Goal: Browse casually

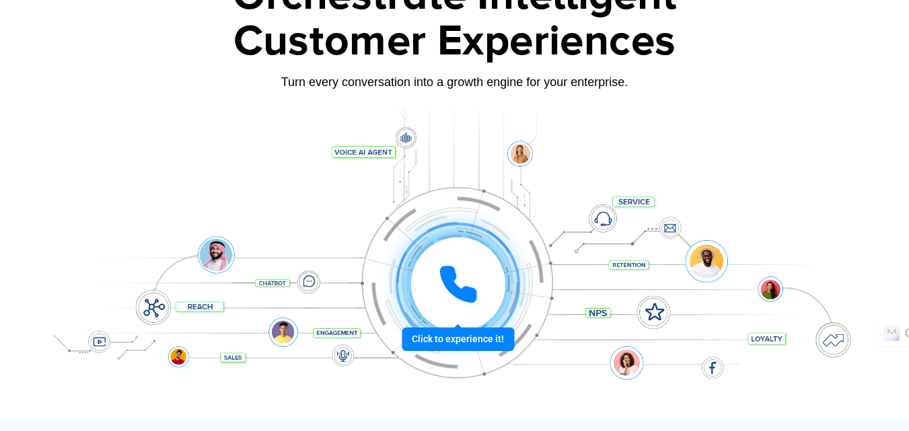
scroll to position [135, 0]
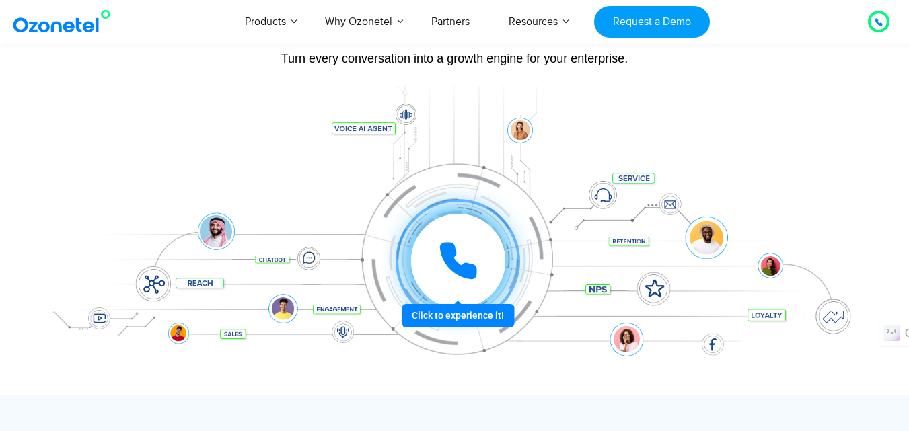
click at [502, 317] on div at bounding box center [457, 261] width 124 height 124
click at [428, 210] on div at bounding box center [457, 261] width 124 height 124
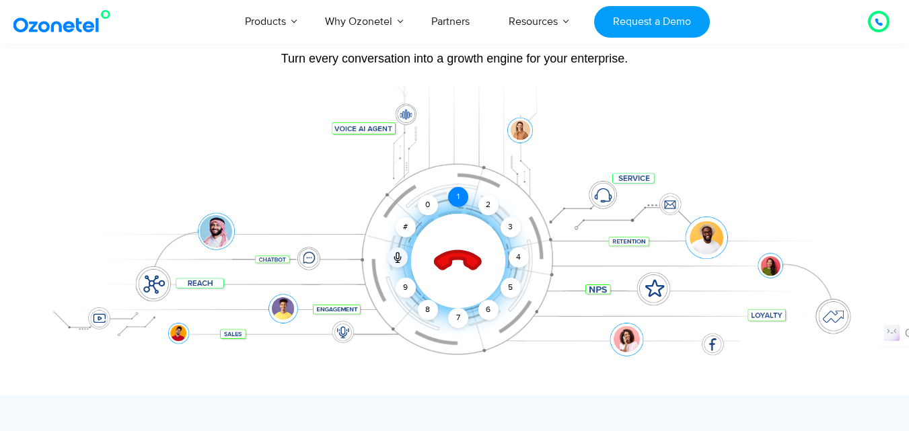
click at [455, 201] on div "1" at bounding box center [458, 197] width 20 height 20
click at [483, 200] on div "2" at bounding box center [488, 205] width 20 height 20
click at [498, 217] on div "Click to end call Call connected 1 2 3 4 5 6 7 8 9 # 0" at bounding box center [458, 234] width 834 height 54
click at [504, 239] on div "Click to end call Call connected 1 2 3 4 5 6 7 8 9 # 0" at bounding box center [458, 234] width 834 height 54
click at [517, 257] on div "4" at bounding box center [518, 258] width 20 height 20
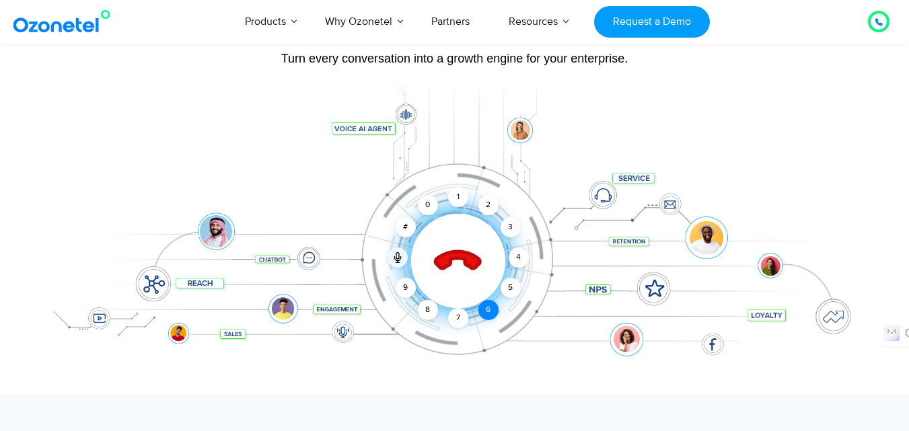
click at [487, 301] on div "6" at bounding box center [488, 310] width 20 height 20
click at [436, 319] on div "Click to end call Call connected 1 2 3 4 5 6 7 8 9 # 0" at bounding box center [454, 234] width 841 height 229
click at [408, 298] on div "Click to end call Call connected 1 2 3 4 5 6 7 8 9 # 0" at bounding box center [454, 234] width 841 height 229
click at [393, 284] on div "Click to end call Call connected 1 2 3 4 5 6 7 8 9 # 0" at bounding box center [454, 234] width 841 height 229
click at [603, 196] on div "Click to end call Call connected 1 2 3 4 5 6 7 8 9 # 0" at bounding box center [454, 234] width 841 height 229
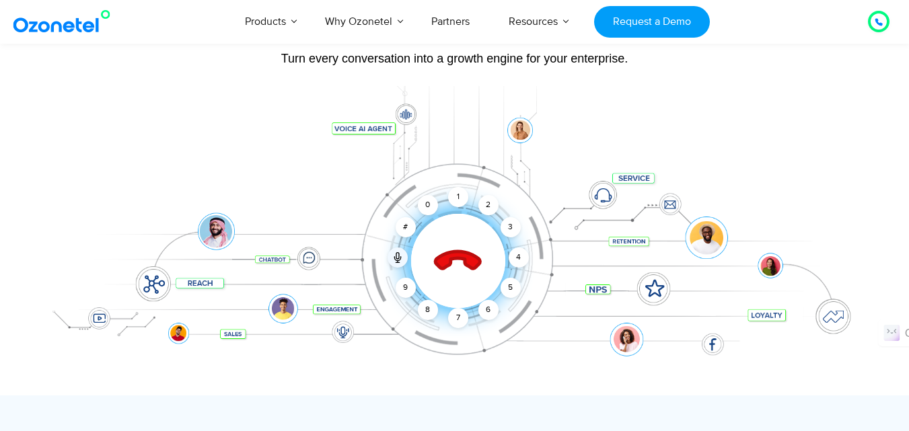
click at [626, 178] on div "Click to end call Call connected 1 2 3 4 5 6 7 8 9 # 0" at bounding box center [454, 234] width 841 height 229
click at [453, 200] on div "1" at bounding box center [458, 197] width 20 height 20
click at [491, 207] on div "2" at bounding box center [488, 205] width 20 height 20
click at [714, 241] on div "Click to end call Call connected 1 2 3 4 5 6 7 8 9 # 0" at bounding box center [458, 234] width 834 height 54
click at [657, 291] on div "Click to end call Call connected 1 2 3 4 5 6 7 8 9 # 0" at bounding box center [454, 234] width 841 height 229
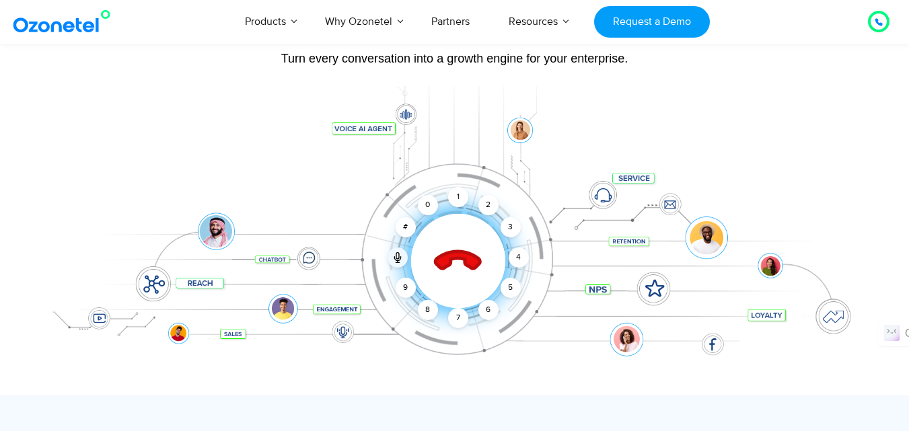
click at [593, 301] on div "Click to end call Call connected 1 2 3 4 5 6 7 8 9 # 0" at bounding box center [454, 234] width 841 height 229
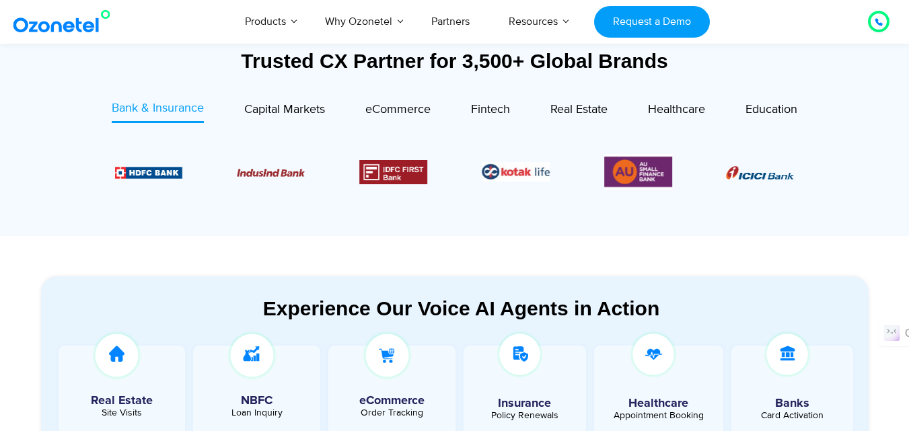
scroll to position [538, 0]
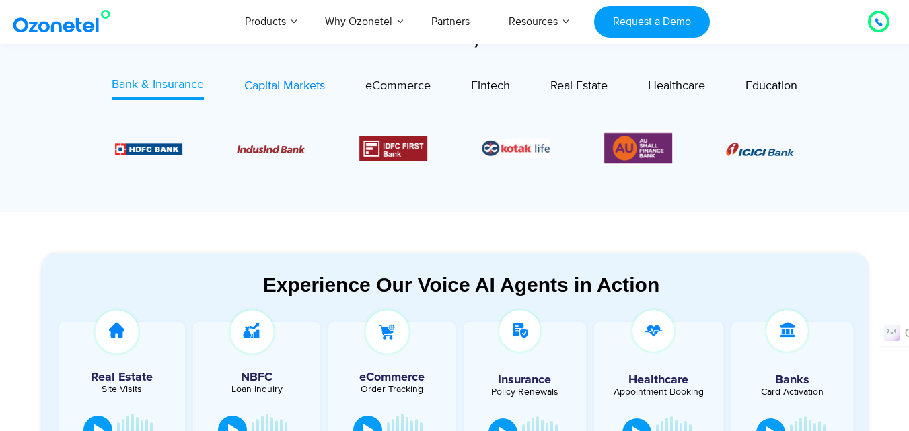
click at [301, 83] on span "Capital Markets" at bounding box center [284, 86] width 81 height 15
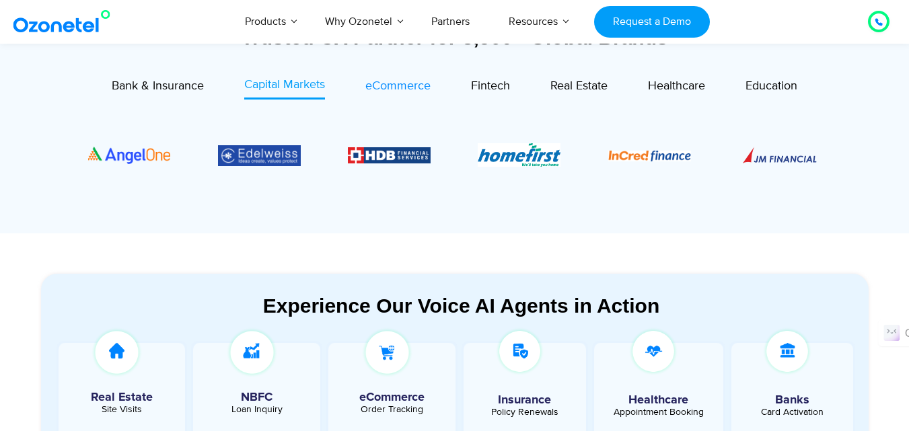
click at [385, 79] on span "eCommerce" at bounding box center [397, 86] width 65 height 15
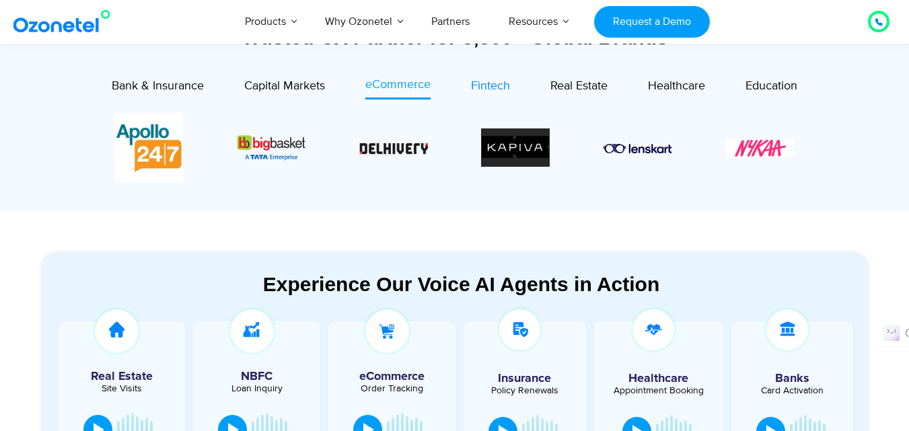
click at [485, 84] on span "Fintech" at bounding box center [490, 86] width 39 height 15
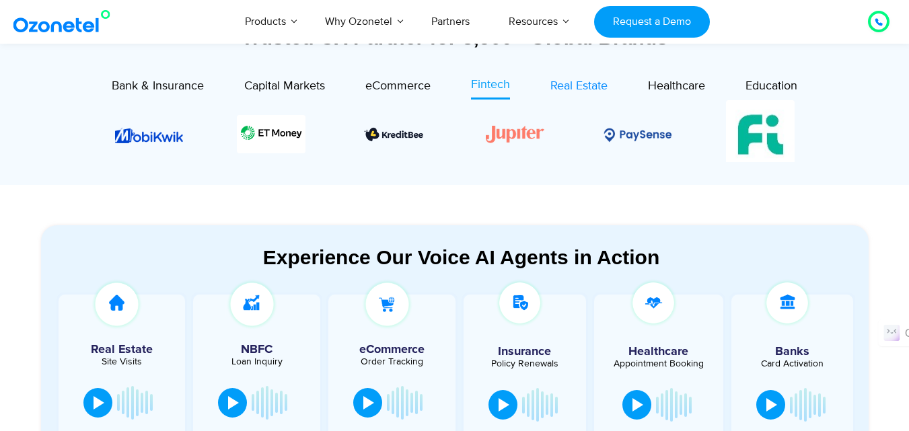
click at [575, 88] on span "Real Estate" at bounding box center [578, 86] width 57 height 15
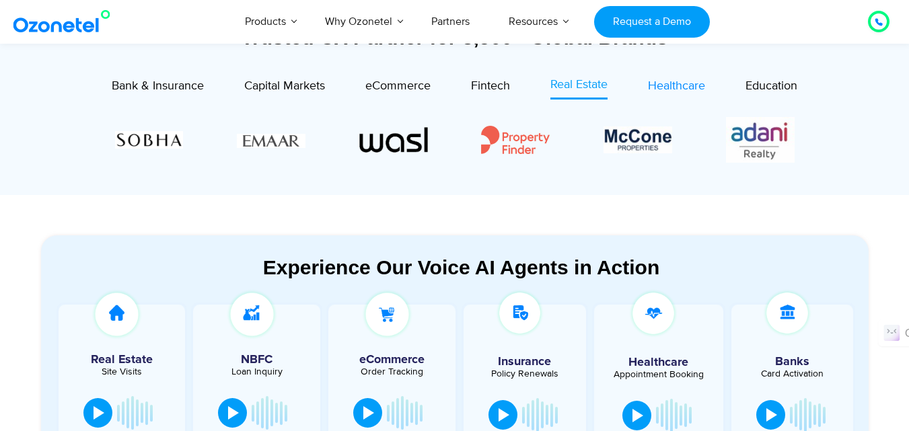
click at [686, 81] on span "Healthcare" at bounding box center [676, 86] width 57 height 15
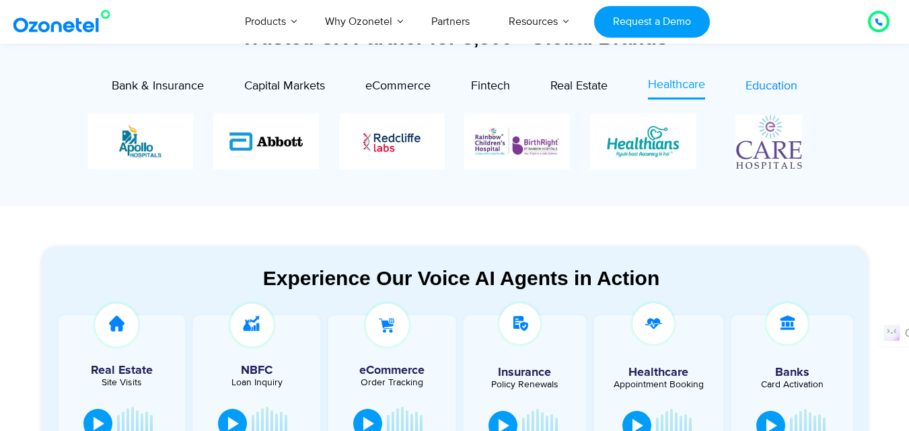
click at [780, 88] on span "Education" at bounding box center [771, 86] width 52 height 15
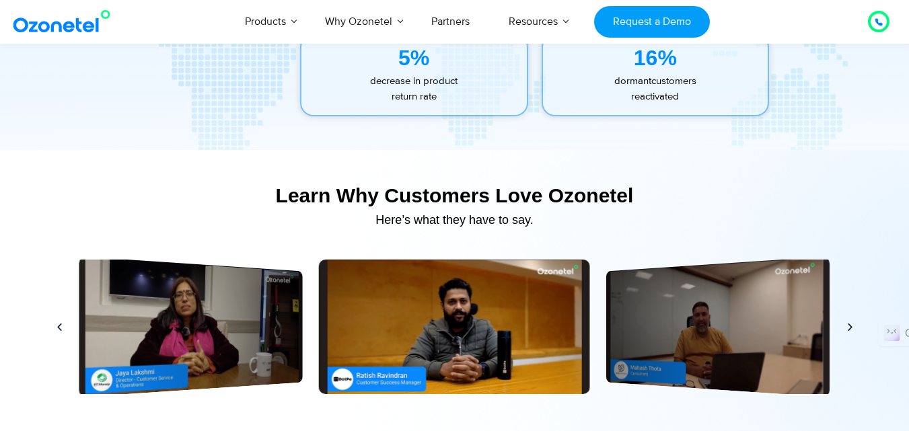
scroll to position [6322, 0]
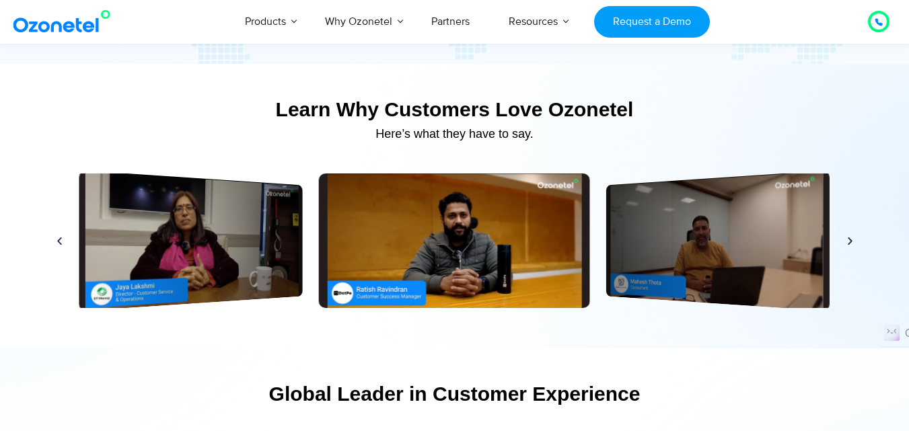
click at [55, 237] on icon "Previous slide" at bounding box center [59, 241] width 10 height 10
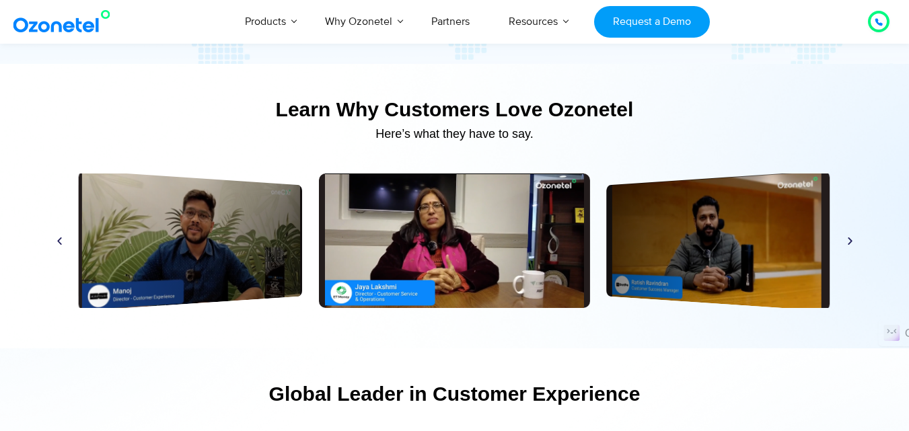
click at [845, 241] on icon "Next slide" at bounding box center [850, 241] width 10 height 10
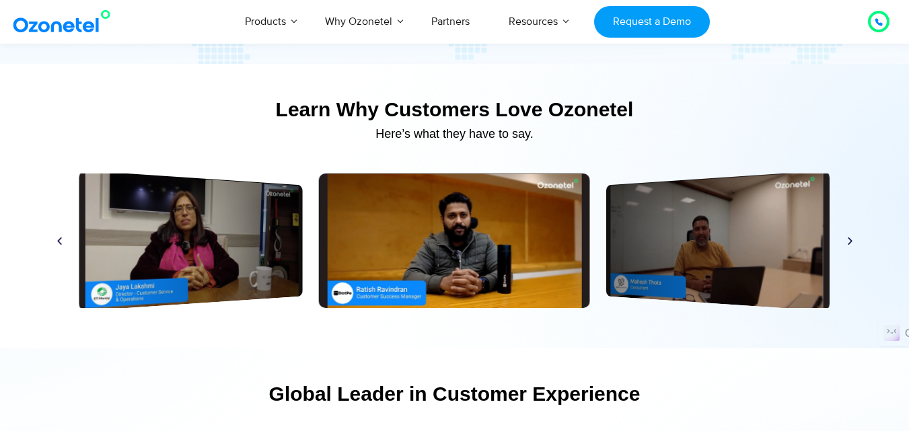
click at [845, 241] on icon "Next slide" at bounding box center [850, 241] width 10 height 10
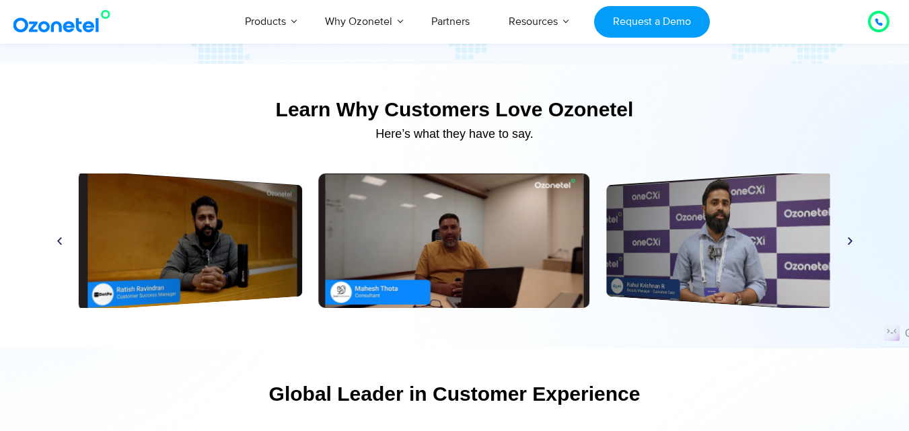
click at [847, 245] on icon "Next slide" at bounding box center [850, 241] width 10 height 10
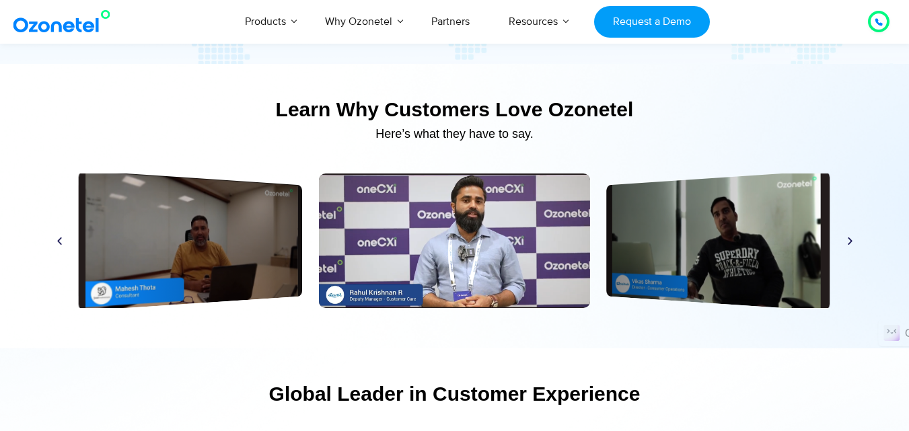
click at [847, 245] on icon "Next slide" at bounding box center [850, 241] width 10 height 10
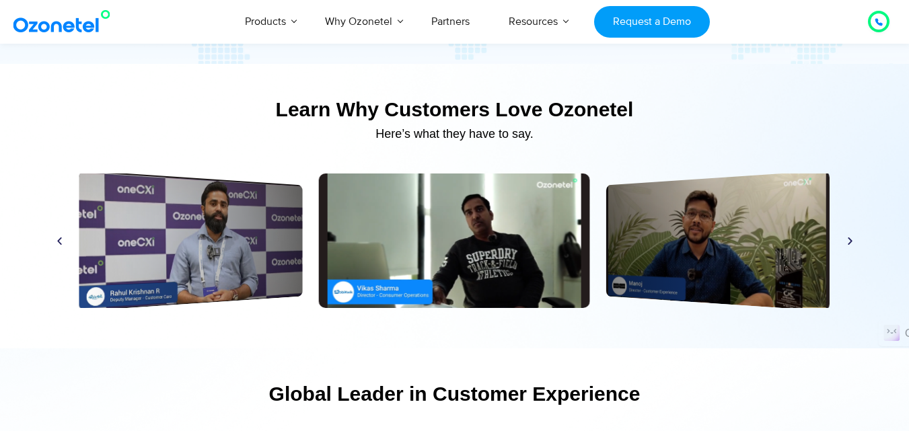
click at [847, 245] on icon "Next slide" at bounding box center [850, 241] width 10 height 10
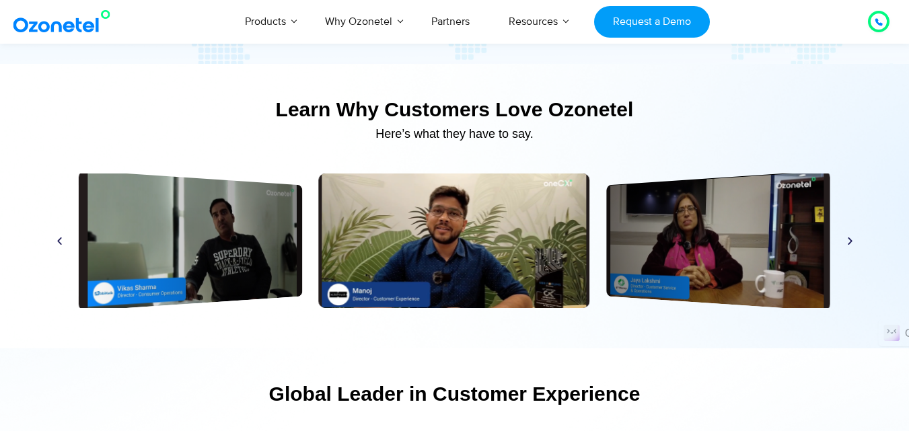
click at [847, 245] on icon "Next slide" at bounding box center [850, 241] width 10 height 10
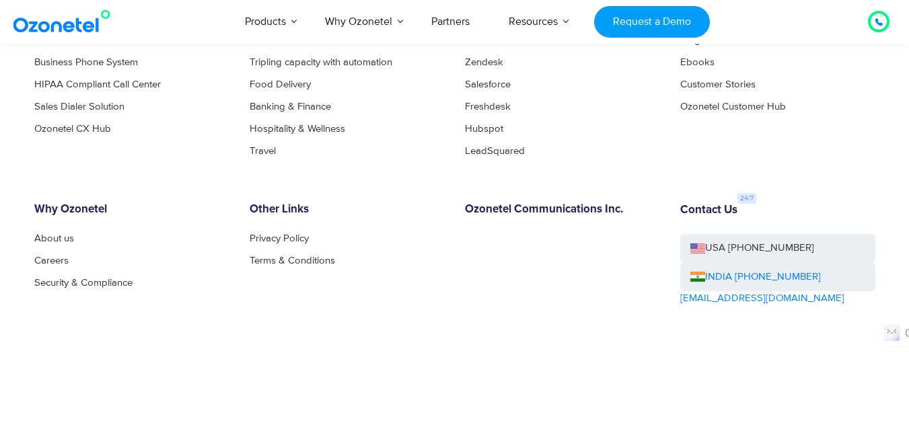
scroll to position [7398, 0]
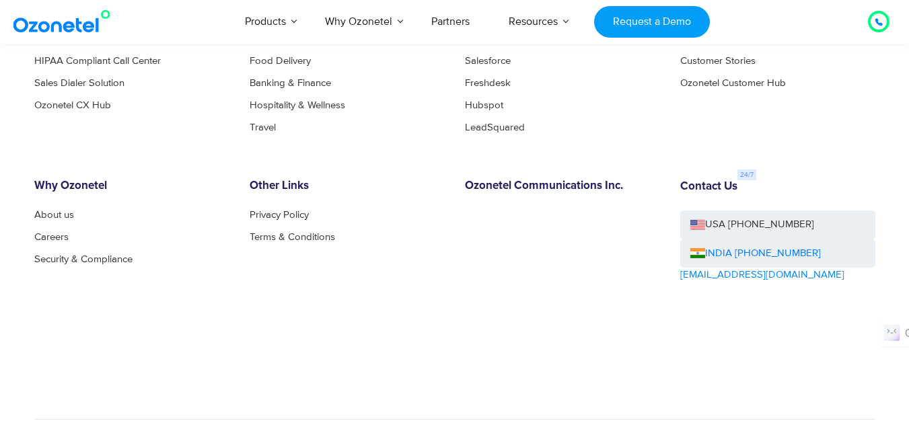
click at [823, 167] on div "Products Call Center Solution Business Phone System HIPAA Compliant Call Center…" at bounding box center [454, 192] width 861 height 424
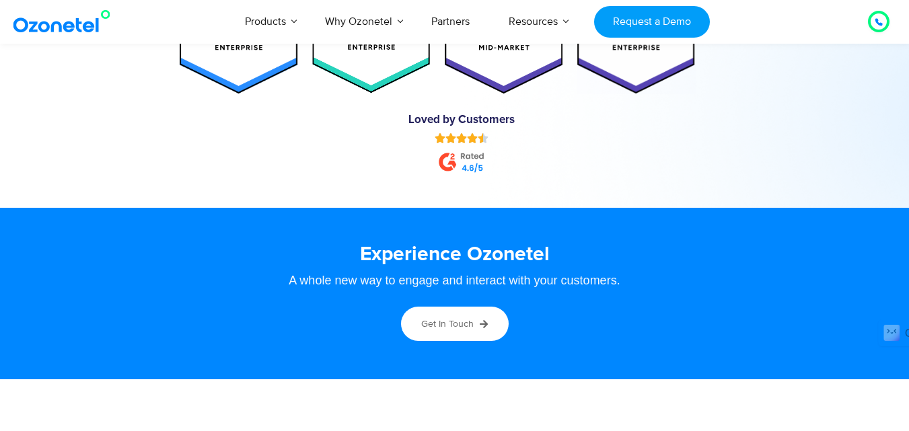
scroll to position [6696, 0]
